Goal: Task Accomplishment & Management: Use online tool/utility

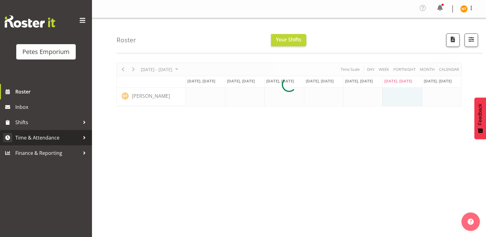
click at [37, 135] on span "Time & Attendance" at bounding box center [47, 137] width 64 height 9
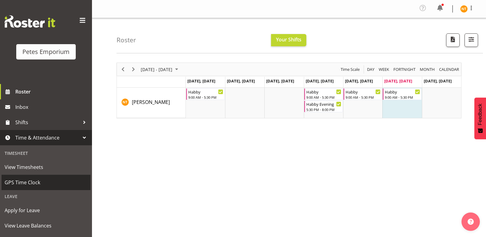
click at [25, 180] on span "GPS Time Clock" at bounding box center [46, 182] width 83 height 9
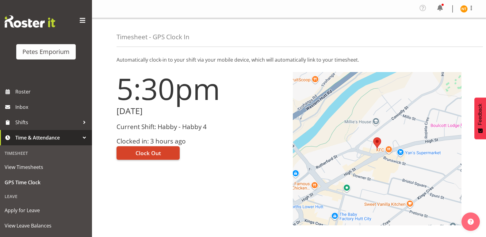
click at [146, 151] on span "Clock Out" at bounding box center [147, 153] width 25 height 8
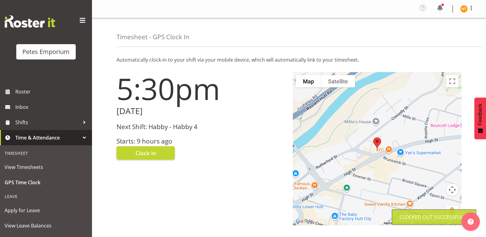
click at [464, 9] on img at bounding box center [463, 8] width 7 height 7
click at [433, 35] on link "Log Out" at bounding box center [445, 33] width 59 height 11
